Goal: Navigation & Orientation: Find specific page/section

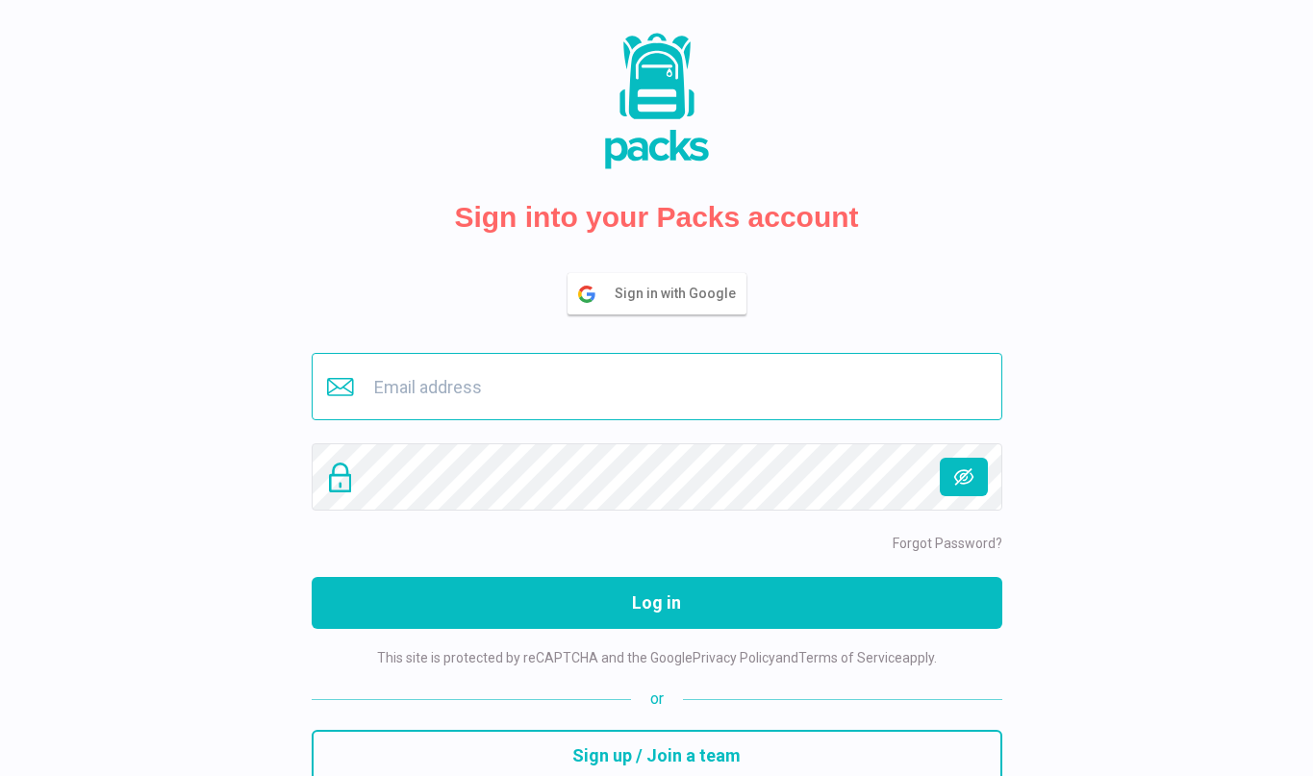
type input "[EMAIL_ADDRESS][DOMAIN_NAME]"
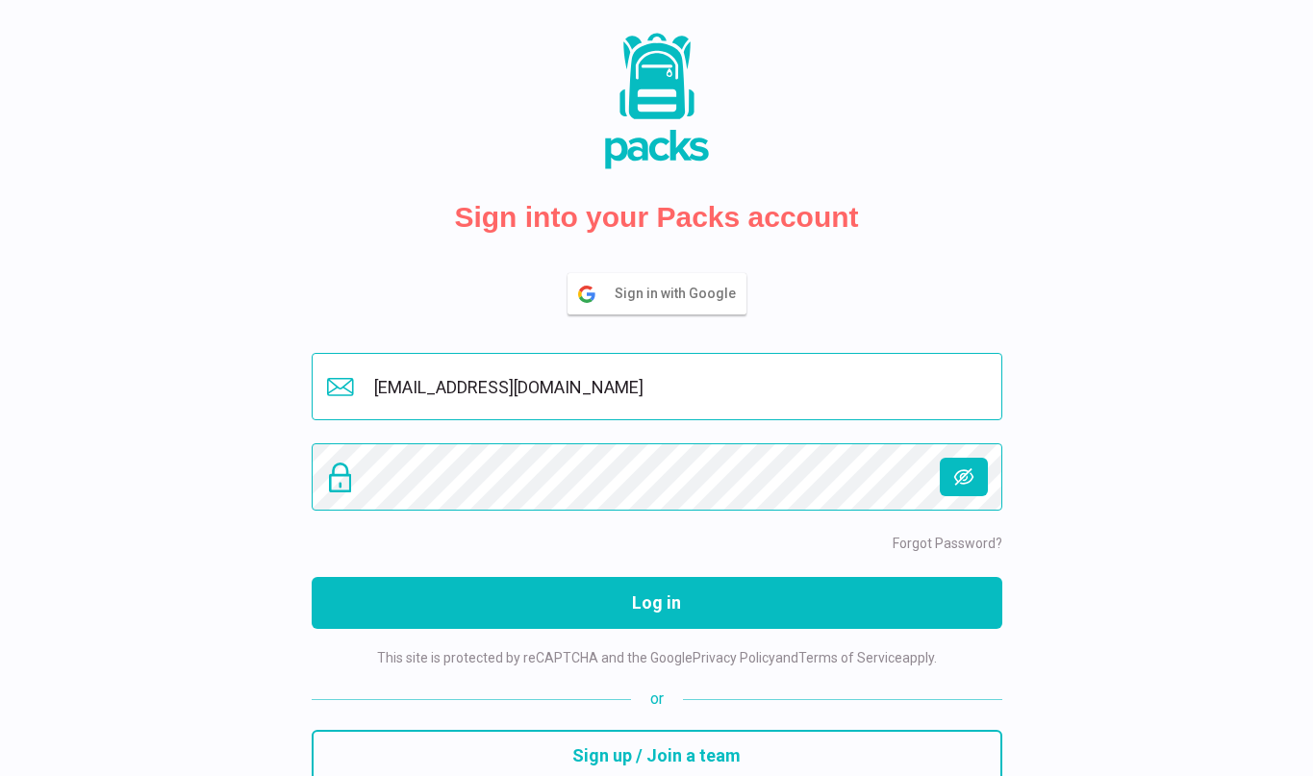
click at [656, 603] on button "Log in" at bounding box center [657, 603] width 691 height 52
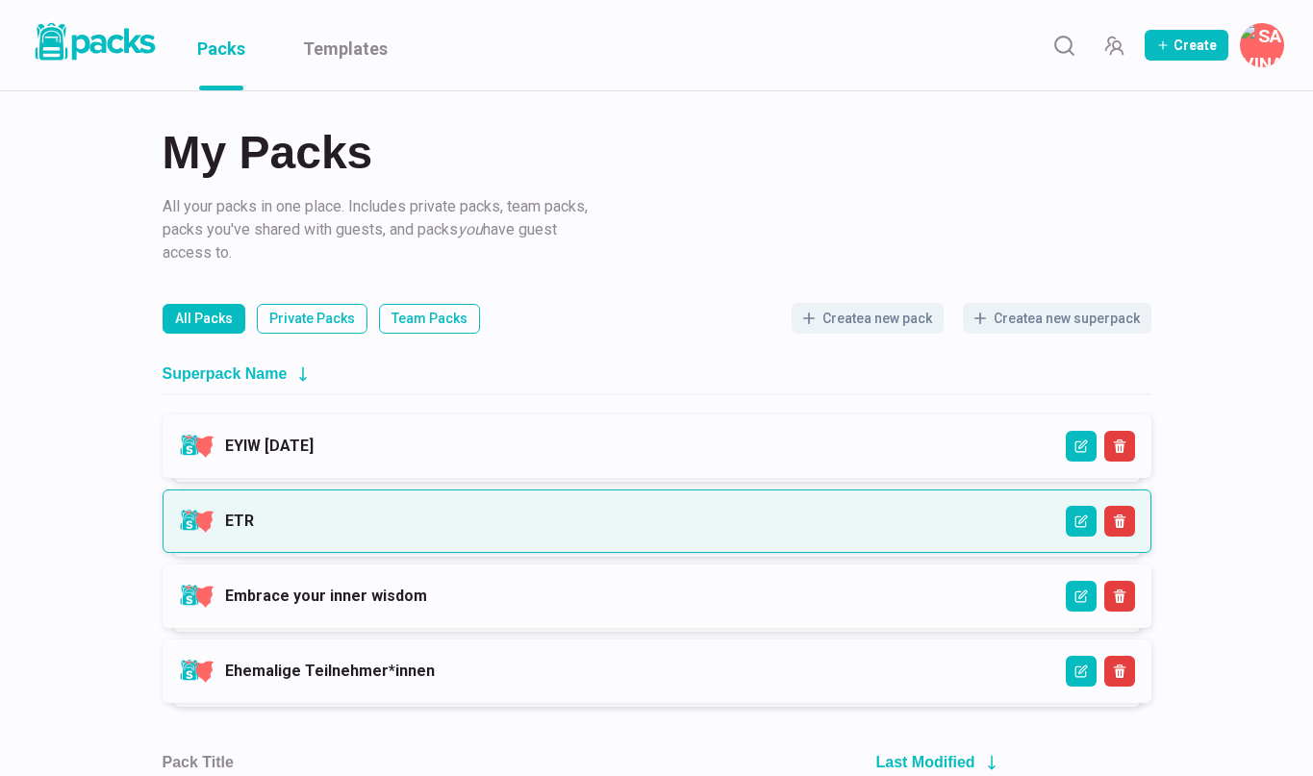
click at [254, 530] on link "ETR" at bounding box center [239, 521] width 29 height 18
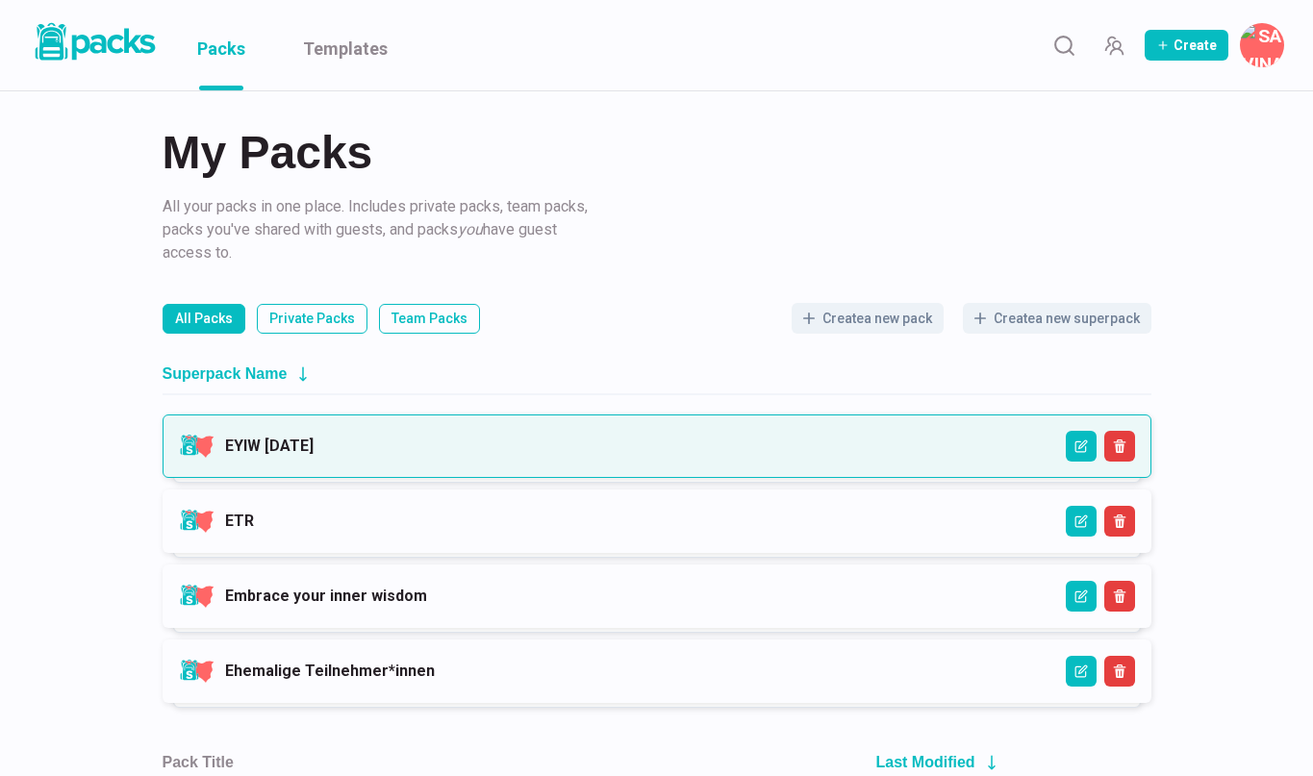
click at [314, 455] on link "EYIW 3 - April 2025" at bounding box center [269, 446] width 88 height 18
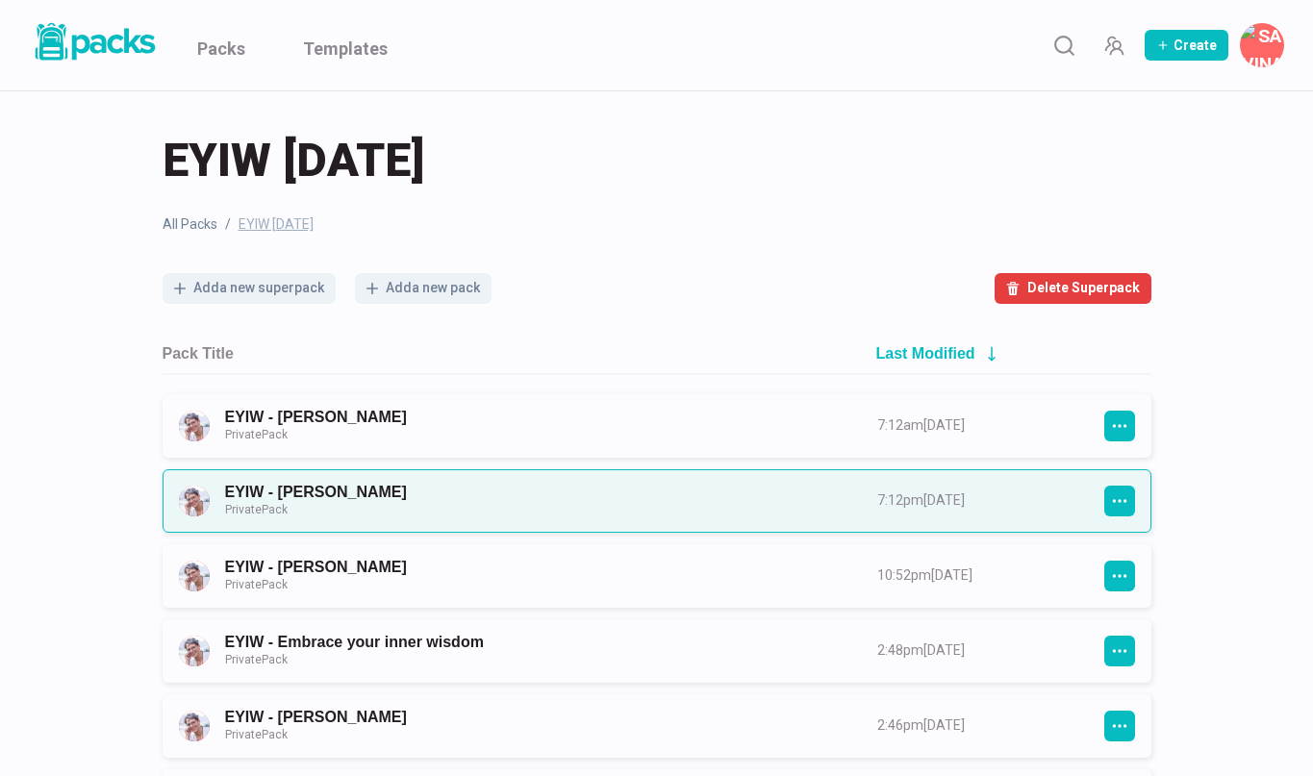
click at [408, 486] on link "EYIW - Stephanie Hirschberger Private Pack" at bounding box center [534, 501] width 618 height 36
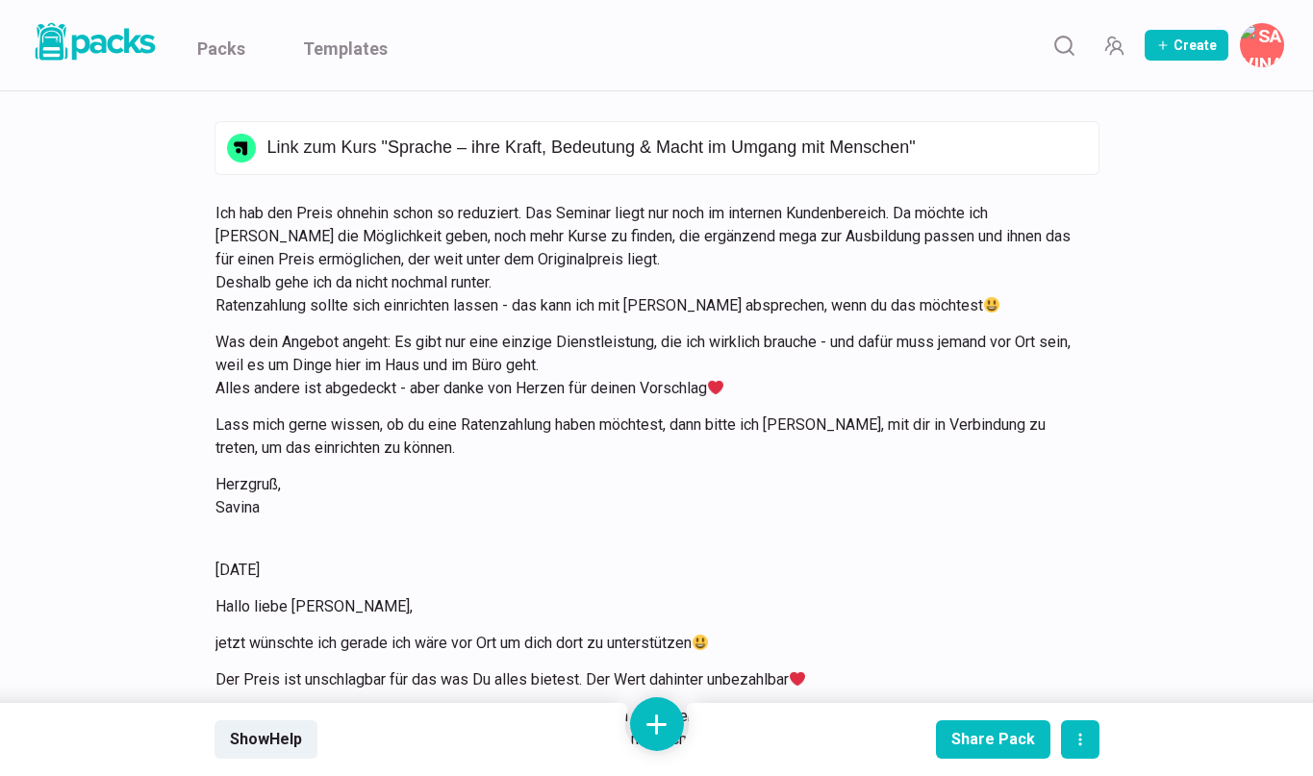
scroll to position [19870, 0]
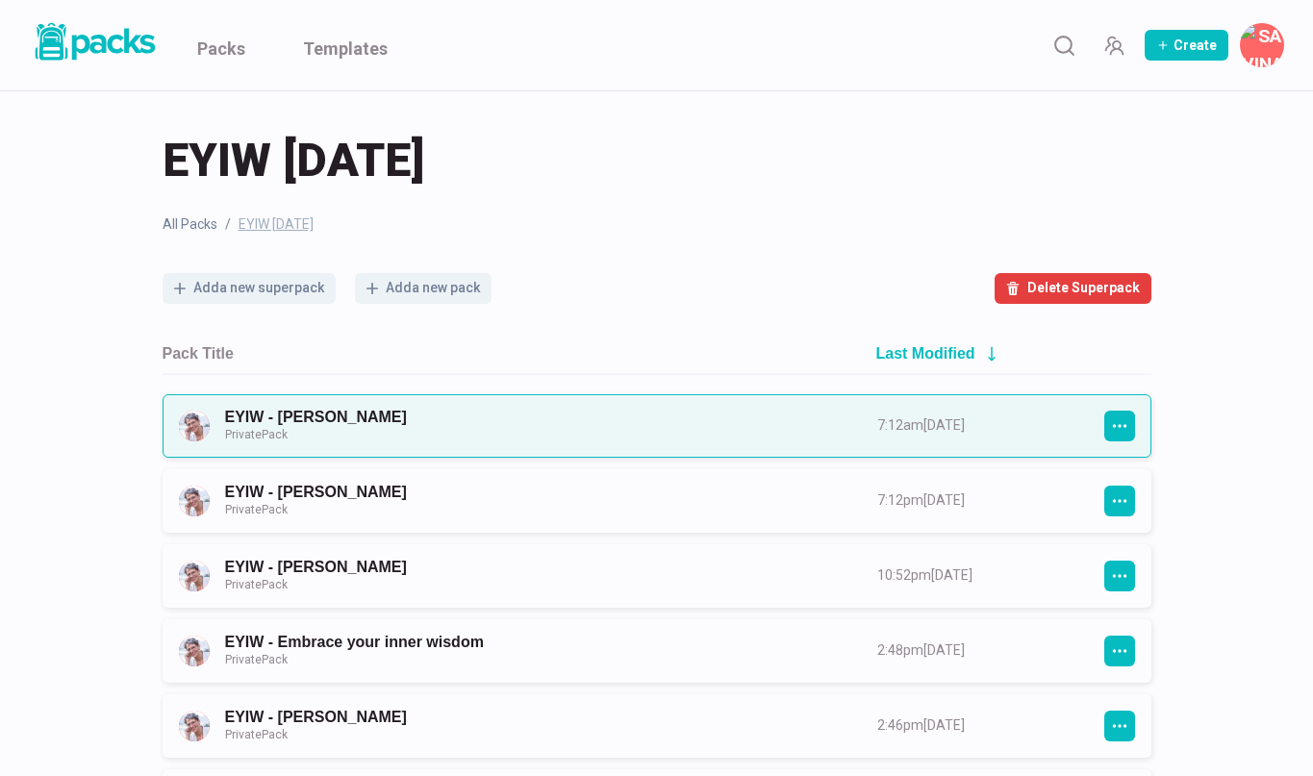
click at [346, 412] on link "EYIW - Tanja Bärtschi Private Pack" at bounding box center [534, 426] width 618 height 36
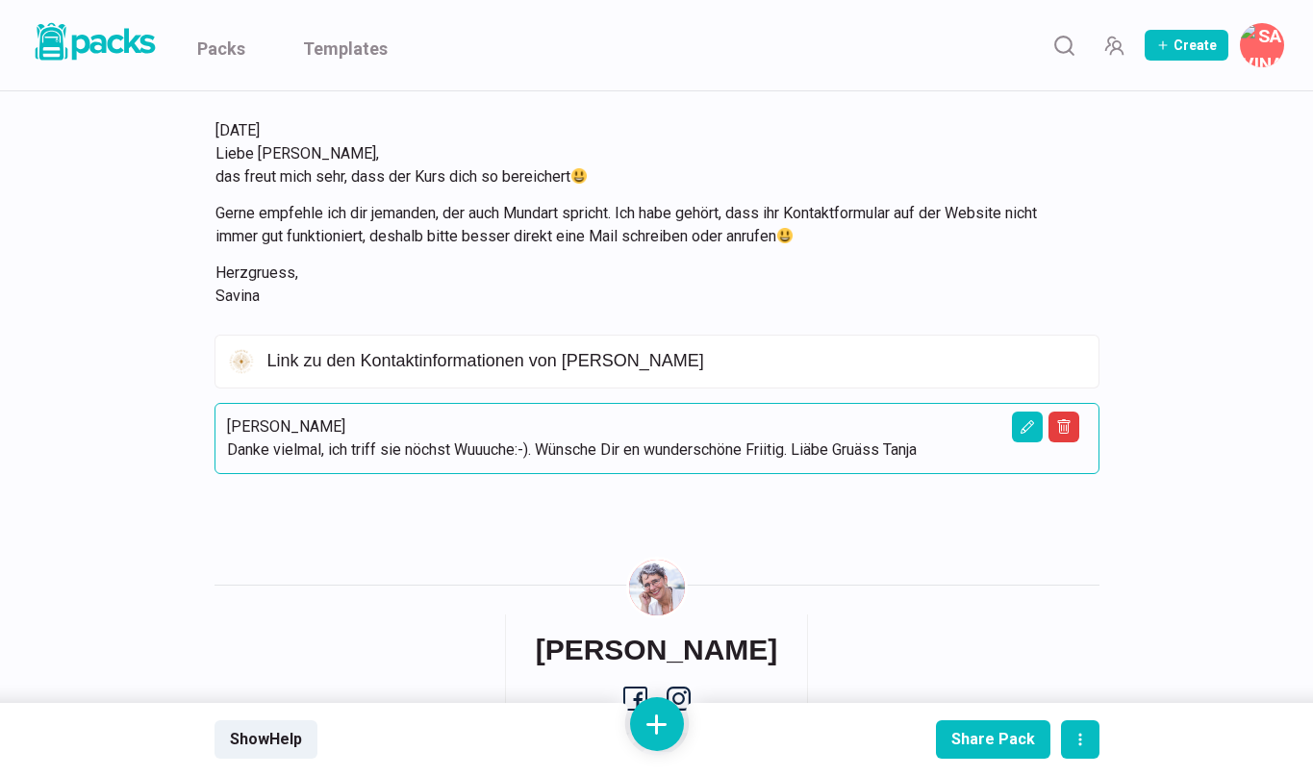
scroll to position [3307, 0]
